Goal: Task Accomplishment & Management: Manage account settings

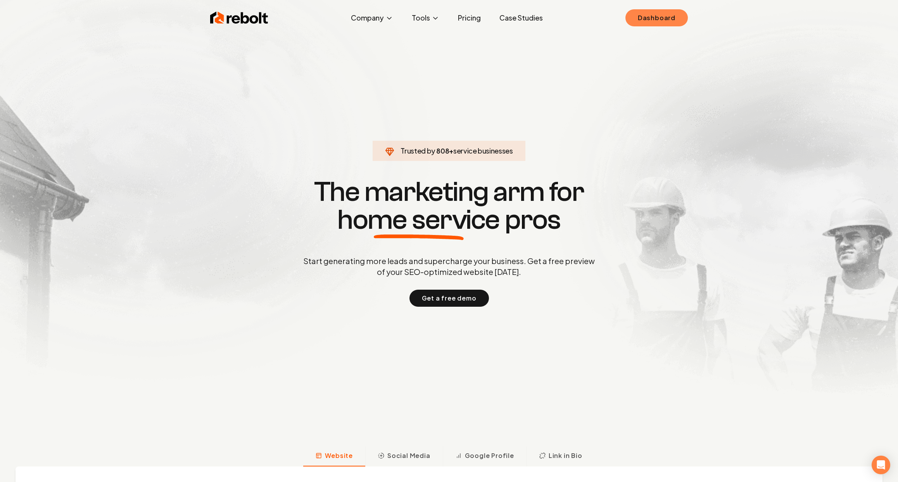
click at [675, 16] on link "Dashboard" at bounding box center [656, 17] width 62 height 17
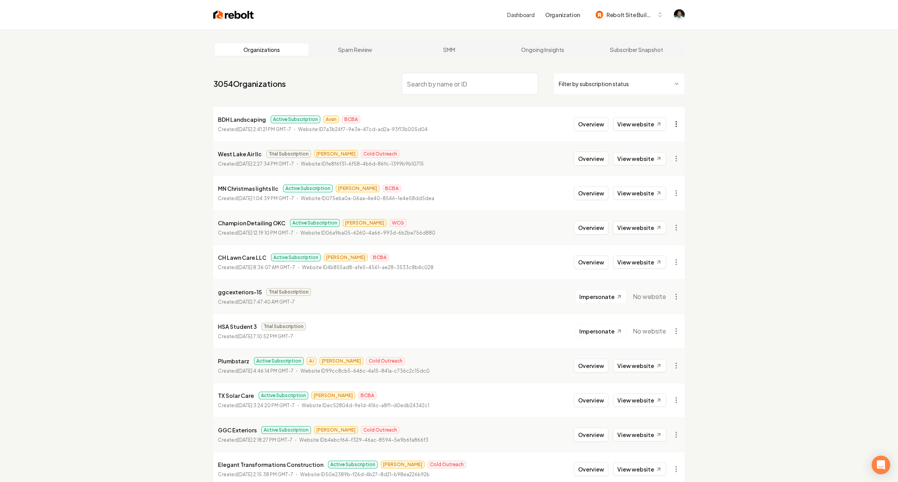
click at [673, 126] on html "Dashboard Organization Rebolt Site Builder Organizations Spam Review SMM Ongoin…" at bounding box center [449, 241] width 898 height 482
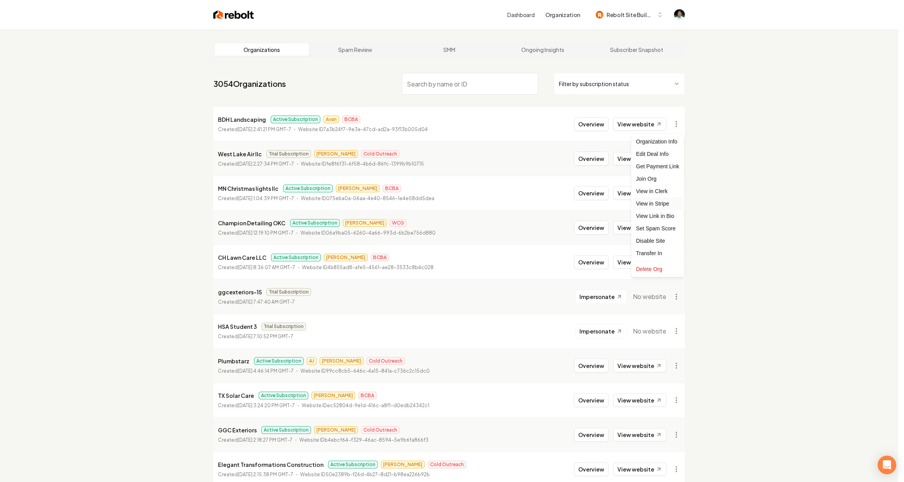
click at [654, 206] on link "View in Stripe" at bounding box center [657, 203] width 49 height 12
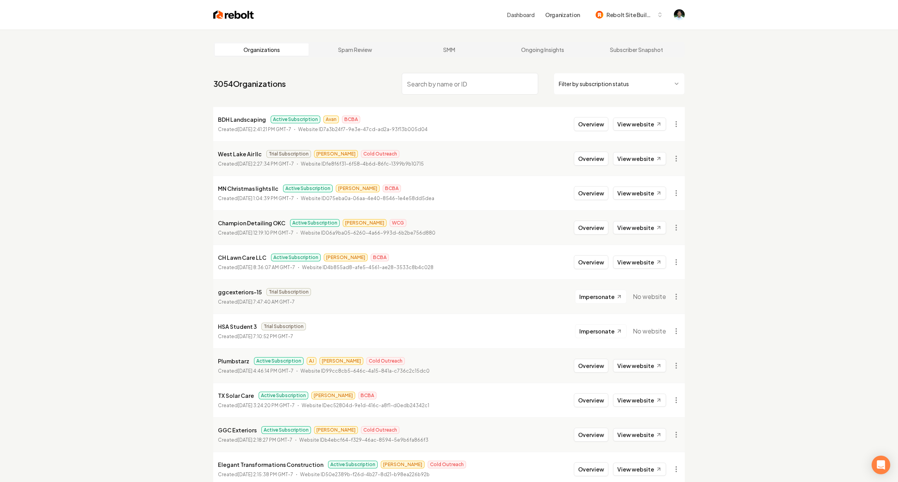
click at [247, 124] on div "BDH Landscaping Active Subscription Avan BCBA Created [DATE] 2:41:21 PM GMT-7 W…" at bounding box center [323, 124] width 210 height 19
click at [247, 119] on p "BDH Landscaping" at bounding box center [242, 119] width 48 height 9
click at [245, 188] on p "MN Christmas lights llc" at bounding box center [248, 188] width 60 height 9
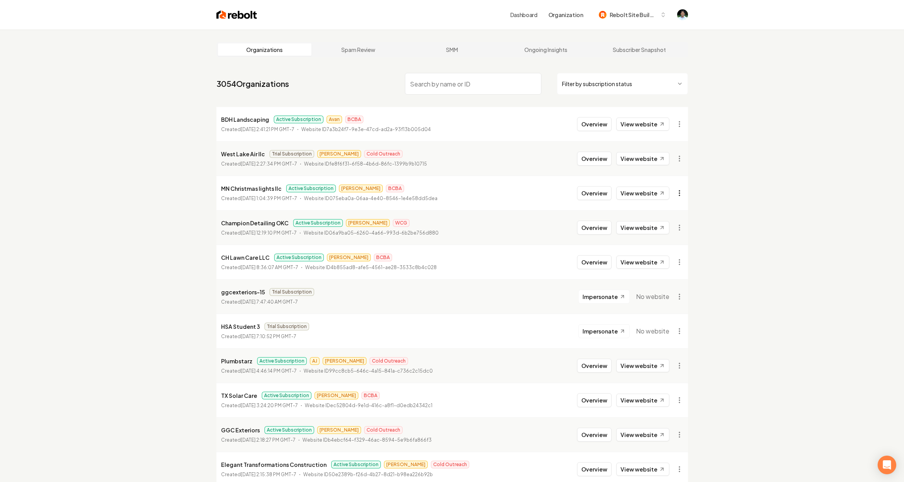
click at [680, 195] on html "Dashboard Organization Rebolt Site Builder Organizations Spam Review SMM Ongoin…" at bounding box center [452, 241] width 904 height 482
click at [657, 271] on link "View in Stripe" at bounding box center [657, 272] width 49 height 12
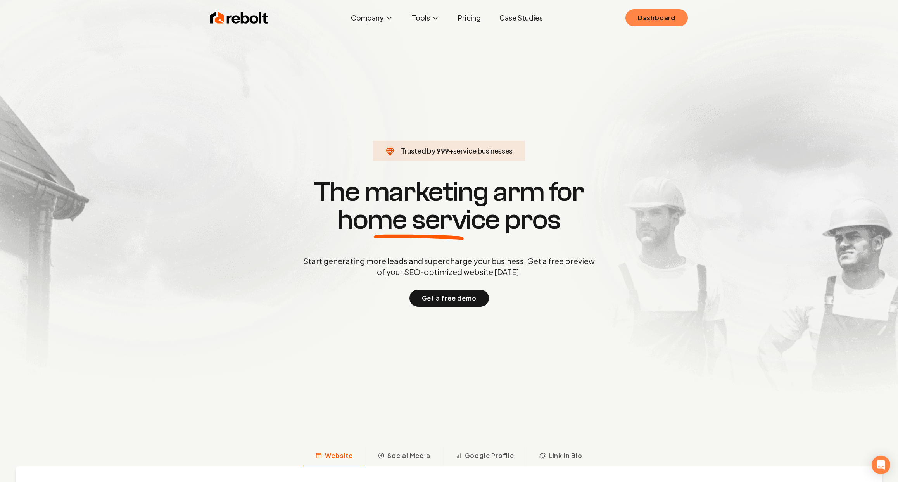
click at [636, 19] on link "Dashboard" at bounding box center [656, 17] width 62 height 17
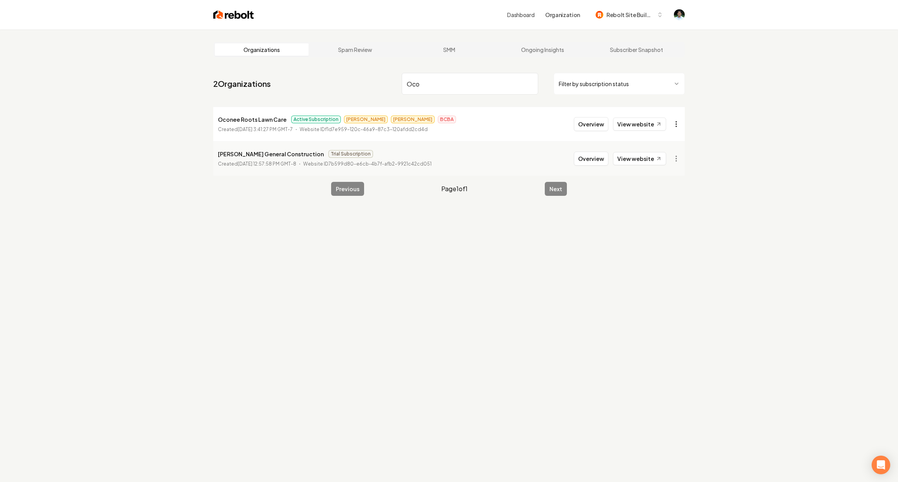
type input "Oco"
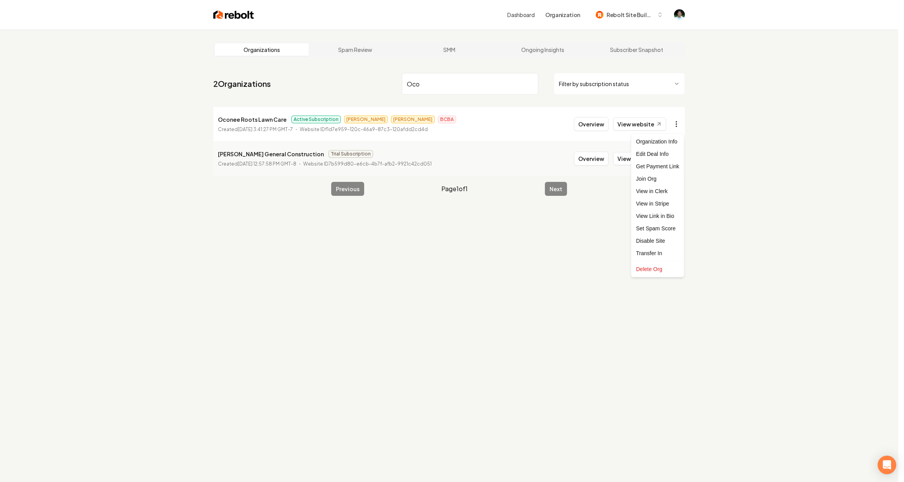
click at [672, 124] on html "Dashboard Organization Rebolt Site Builder Organizations Spam Review SMM Ongoin…" at bounding box center [452, 241] width 904 height 482
click at [672, 201] on link "View in Stripe" at bounding box center [657, 203] width 49 height 12
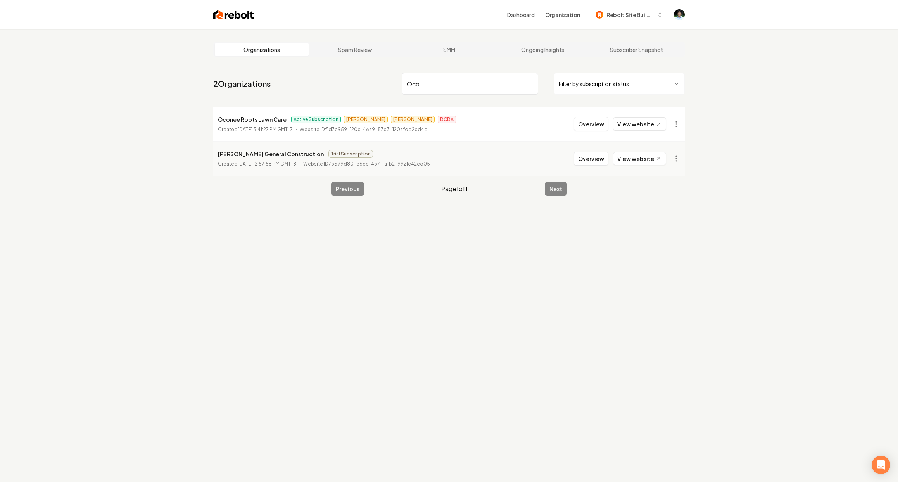
click at [451, 85] on input "Oco" at bounding box center [470, 84] width 136 height 22
click at [433, 86] on input "Oco" at bounding box center [470, 84] width 136 height 22
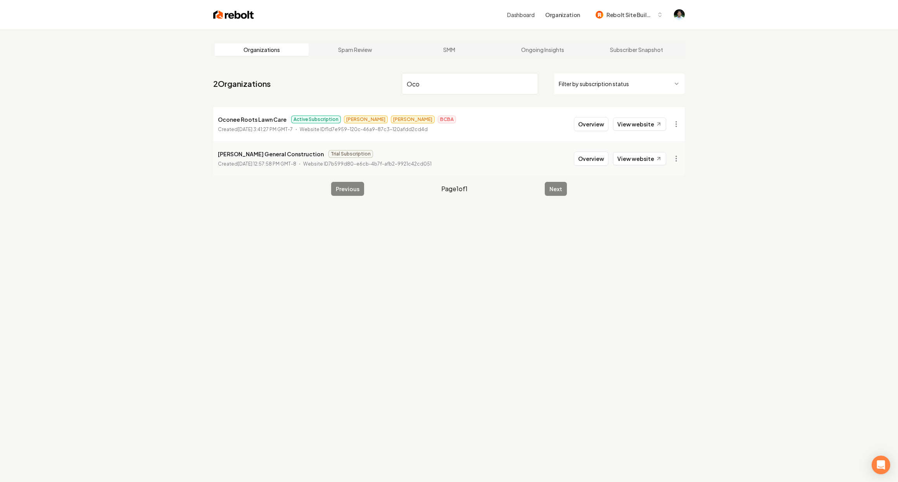
click at [433, 86] on input "Oco" at bounding box center [470, 84] width 136 height 22
click at [465, 76] on input "Oco" at bounding box center [470, 84] width 136 height 22
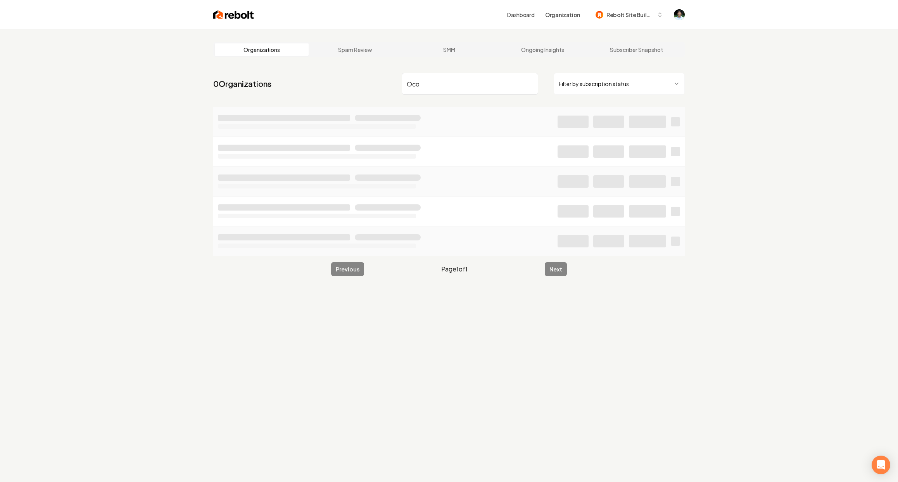
click at [452, 93] on input "Oco" at bounding box center [470, 84] width 136 height 22
click at [452, 91] on input "Oco" at bounding box center [470, 84] width 136 height 22
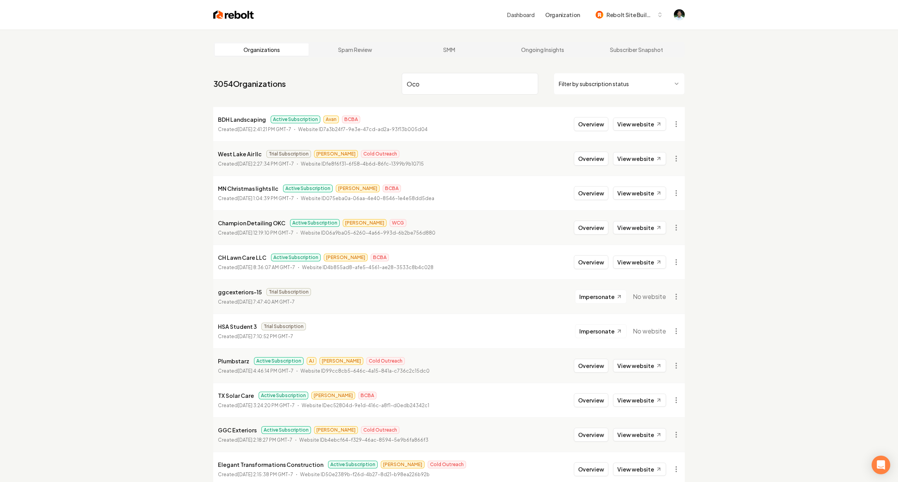
click at [452, 91] on input "Oco" at bounding box center [470, 84] width 136 height 22
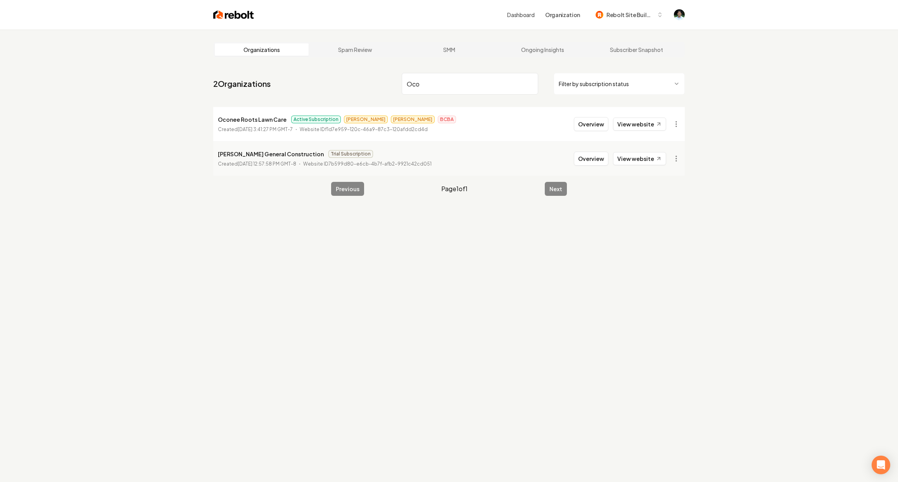
click at [451, 88] on input "Oco" at bounding box center [470, 84] width 136 height 22
click at [438, 85] on input "Oco" at bounding box center [470, 84] width 136 height 22
type input "O"
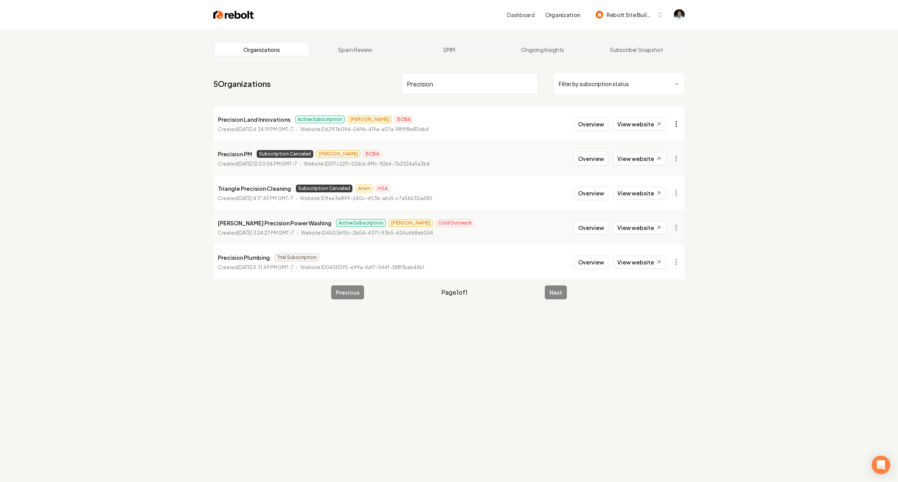
click at [674, 124] on html "Dashboard Organization Rebolt Site Builder Organizations Spam Review SMM Ongoin…" at bounding box center [449, 241] width 898 height 482
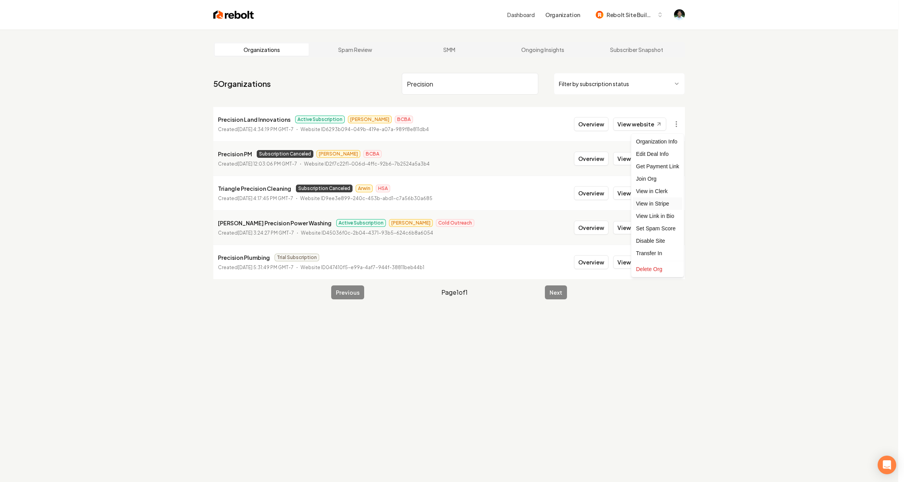
click at [667, 203] on link "View in Stripe" at bounding box center [657, 203] width 49 height 12
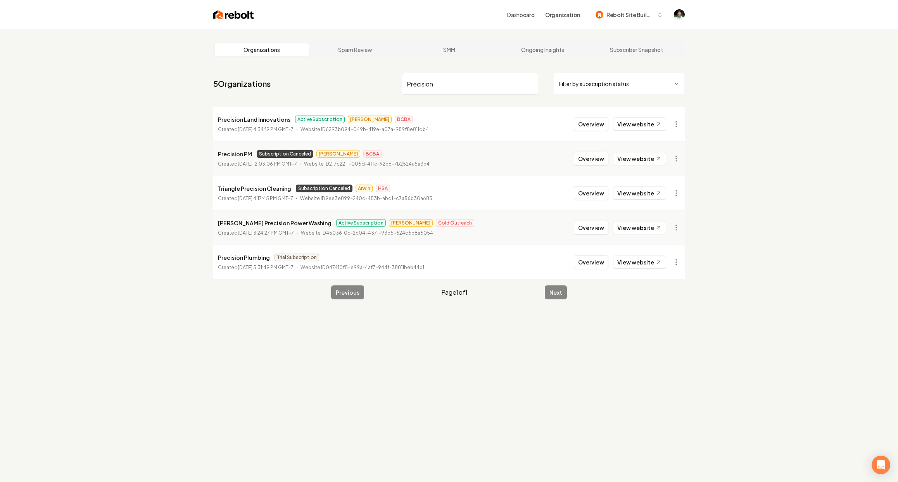
click at [444, 85] on input "Precision" at bounding box center [470, 84] width 136 height 22
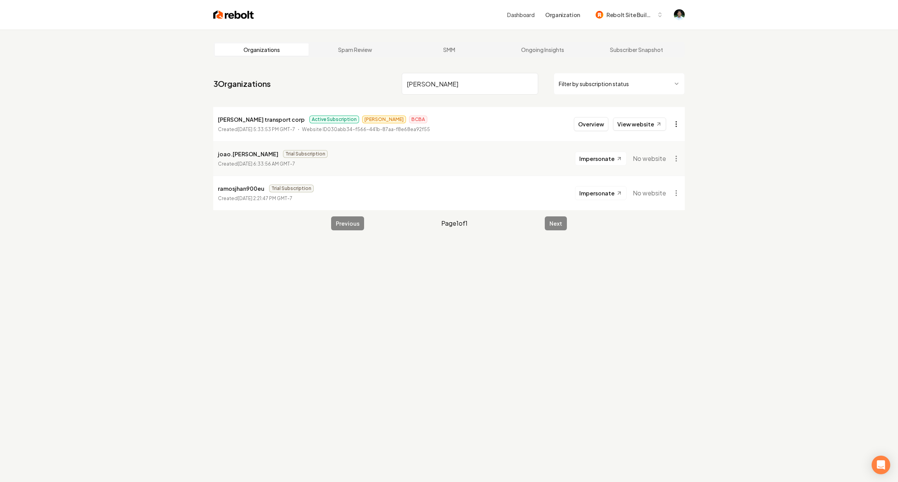
type input "ramos"
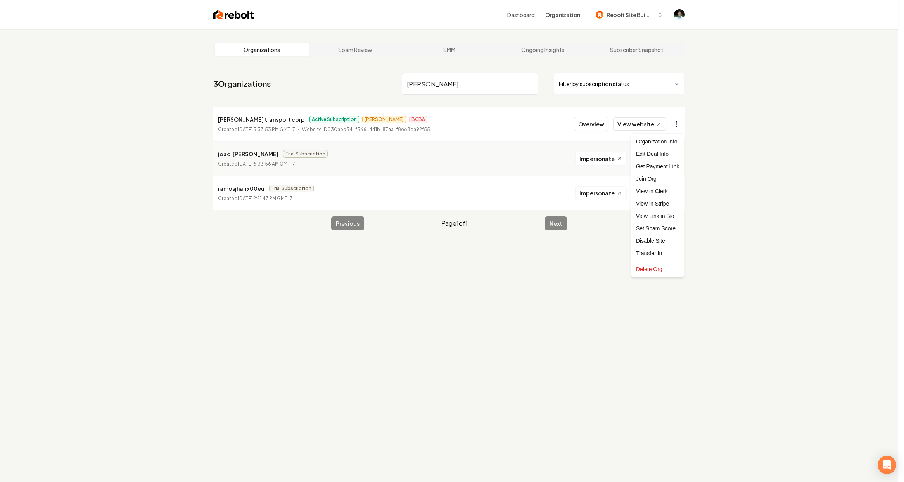
click at [677, 128] on html "Dashboard Organization Rebolt Site Builder Organizations Spam Review SMM Ongoin…" at bounding box center [452, 241] width 904 height 482
click at [662, 204] on link "View in Stripe" at bounding box center [657, 203] width 49 height 12
